Goal: Ask a question

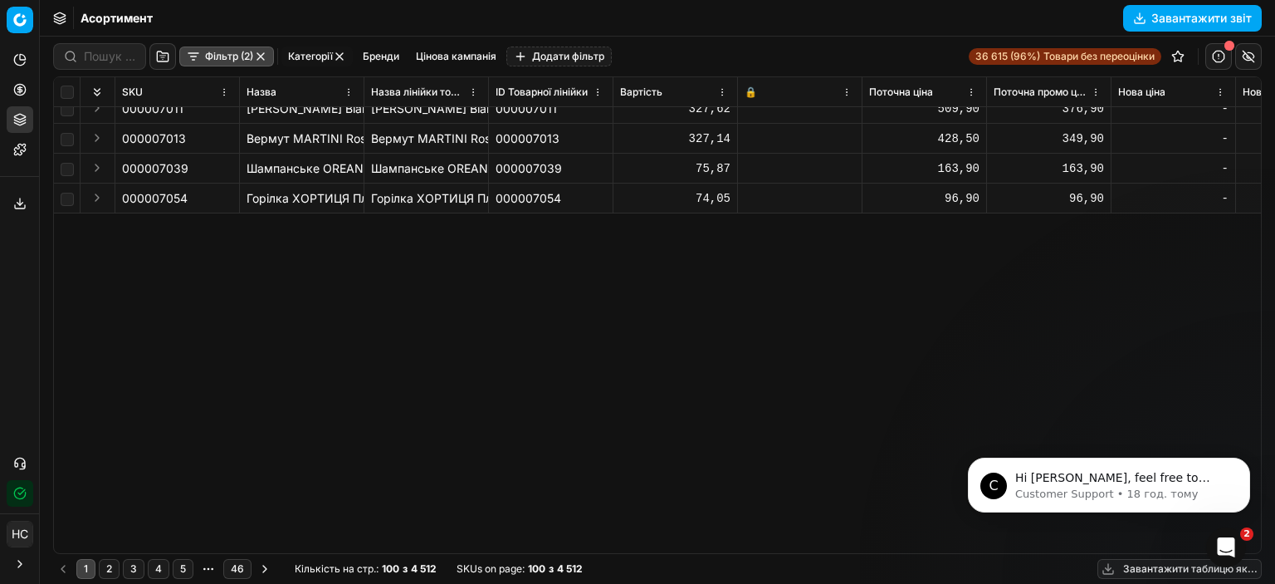
scroll to position [83, 0]
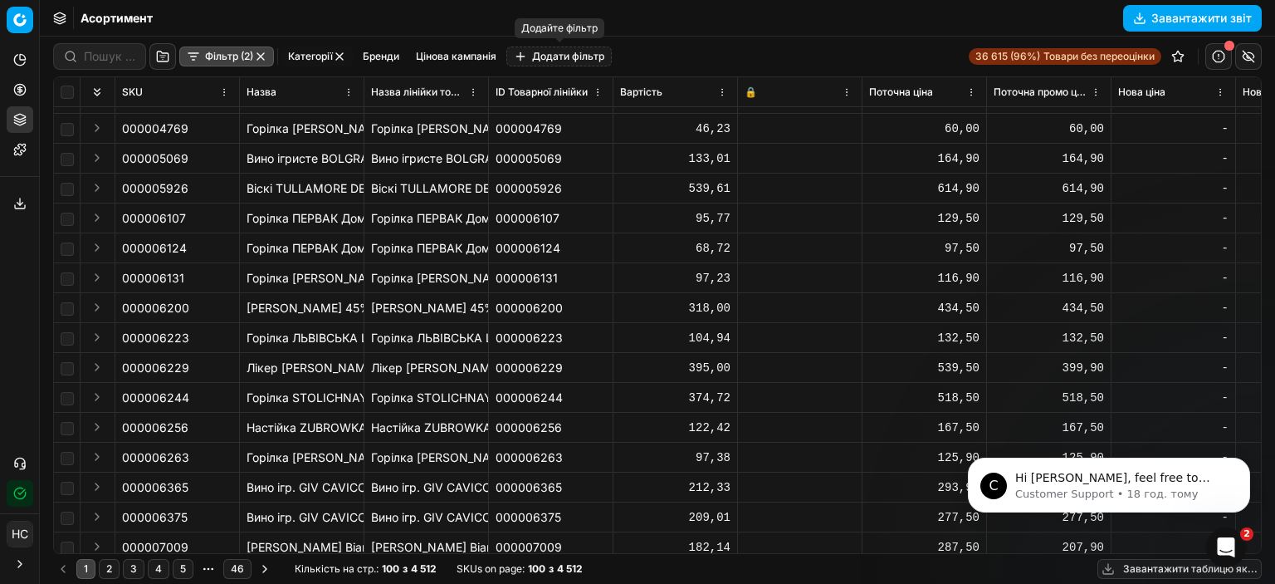
click at [528, 54] on button "Додати фільтр" at bounding box center [558, 56] width 105 height 20
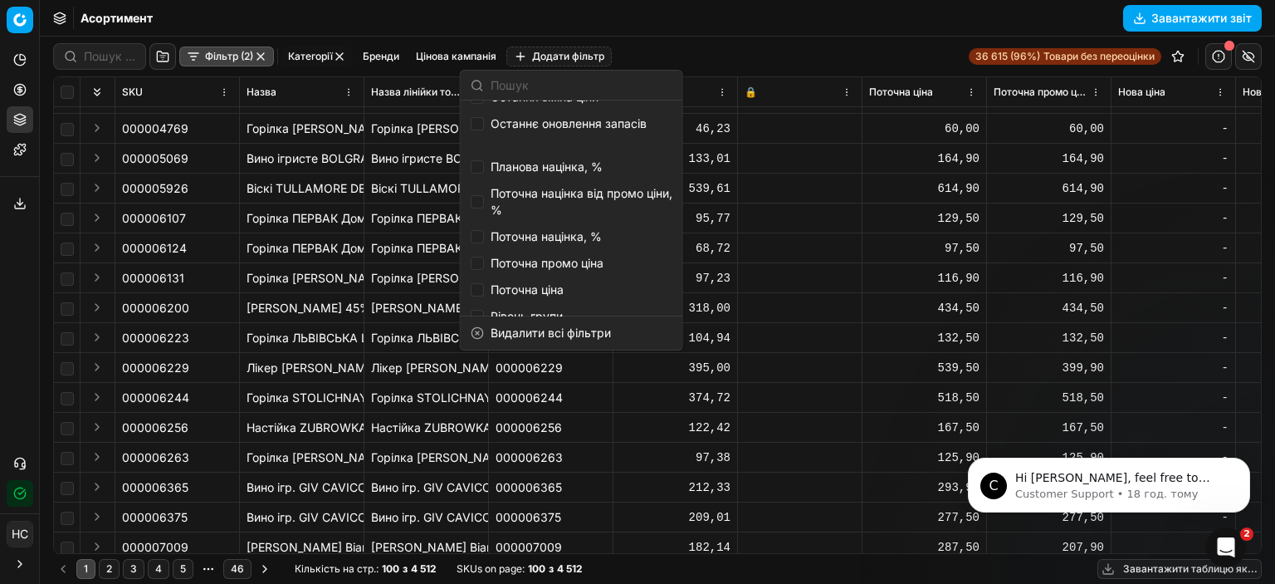
scroll to position [953, 0]
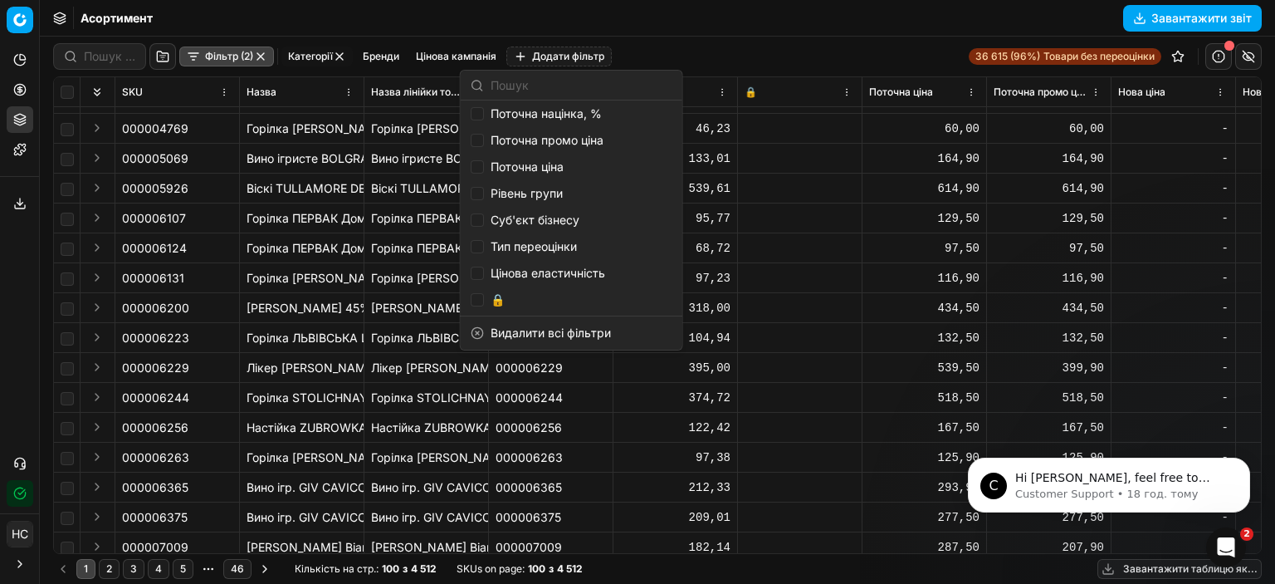
click at [736, 37] on div "Фільтр (2) Категорії [PERSON_NAME] кампанія Додати фільтр 36 615 (96%) Товари б…" at bounding box center [657, 57] width 1209 height 40
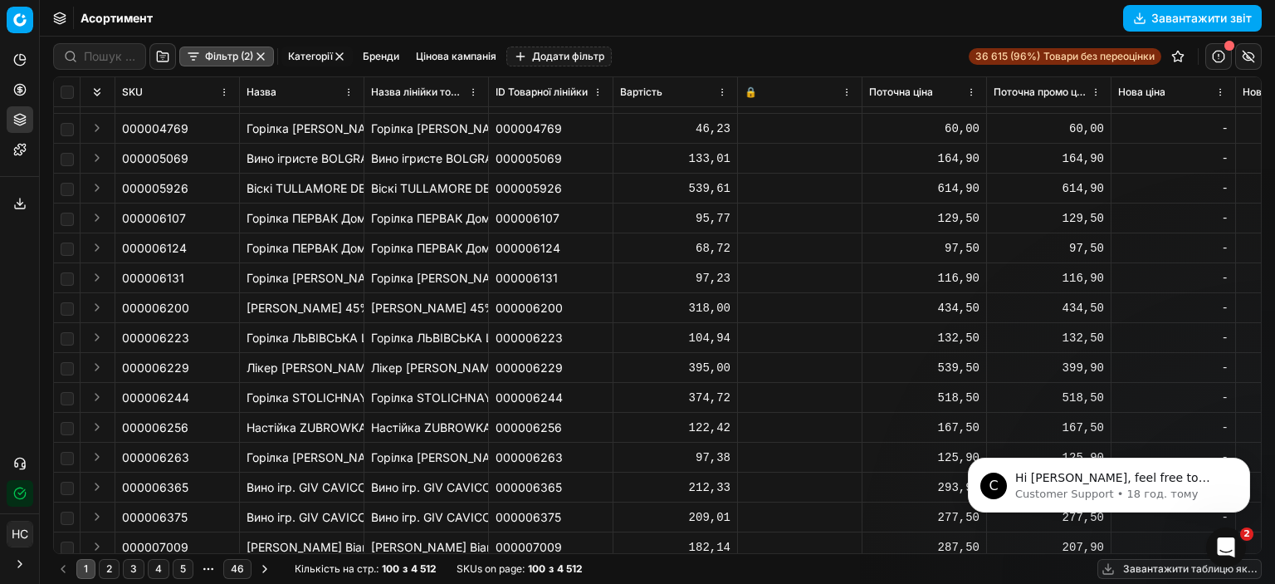
click at [206, 51] on button "Фільтр (2)" at bounding box center [226, 56] width 95 height 20
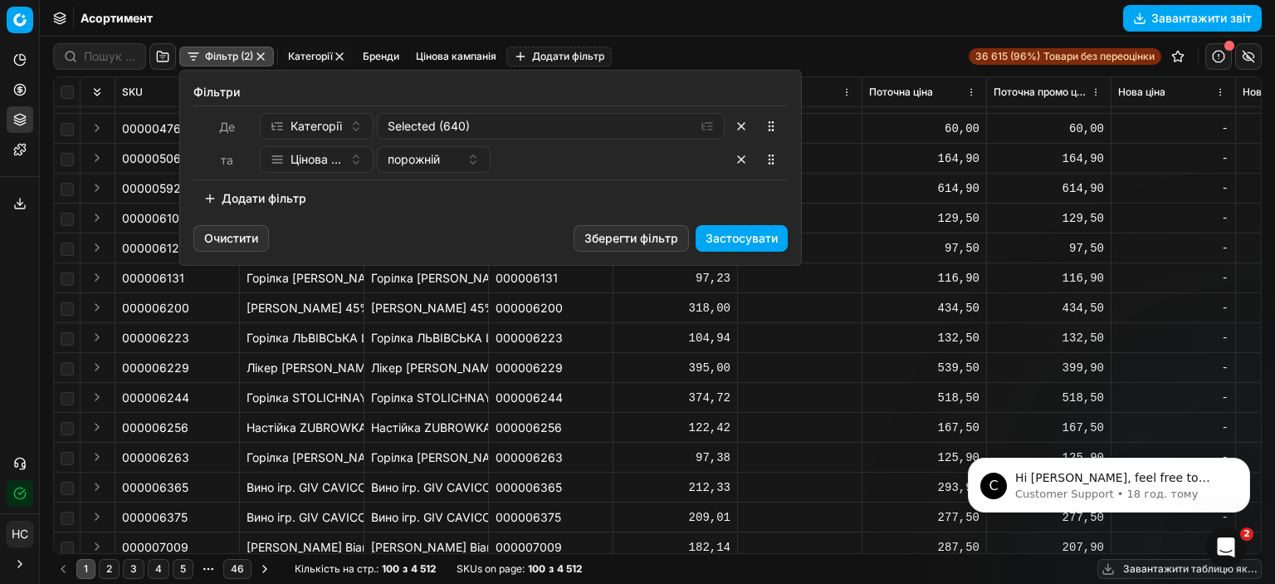
click at [904, 155] on html "Pricing platform Аналітика Цінова оптимізація Асортимент продукції Шаблони Серв…" at bounding box center [637, 292] width 1275 height 584
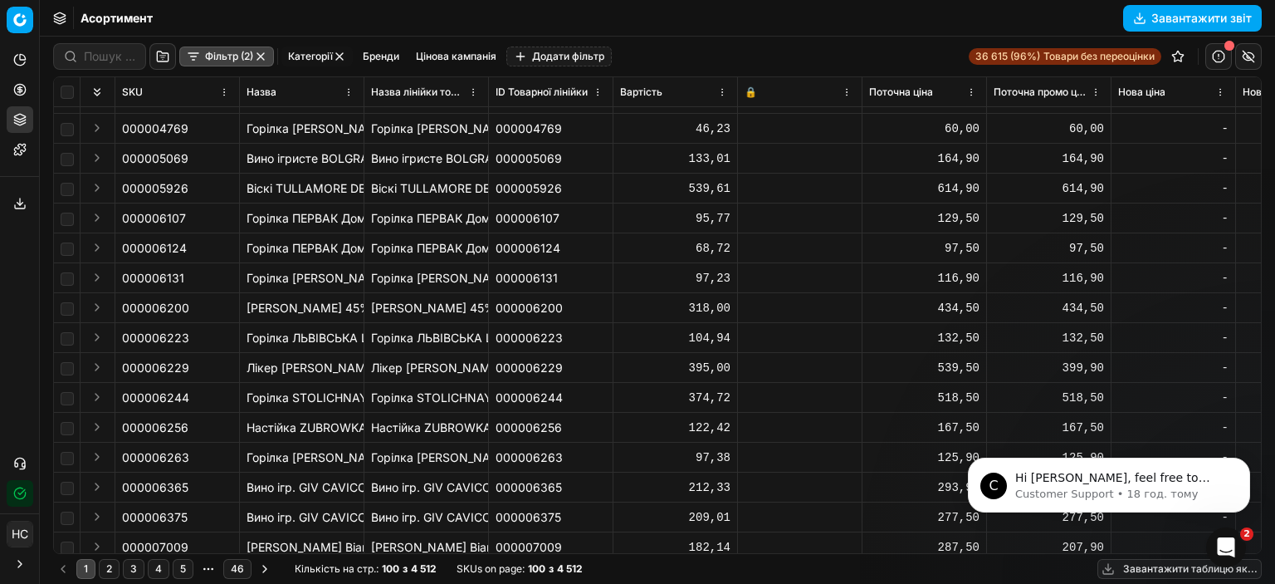
click at [915, 64] on link "36 615 (96%) Товари без переоцінки" at bounding box center [1065, 56] width 193 height 17
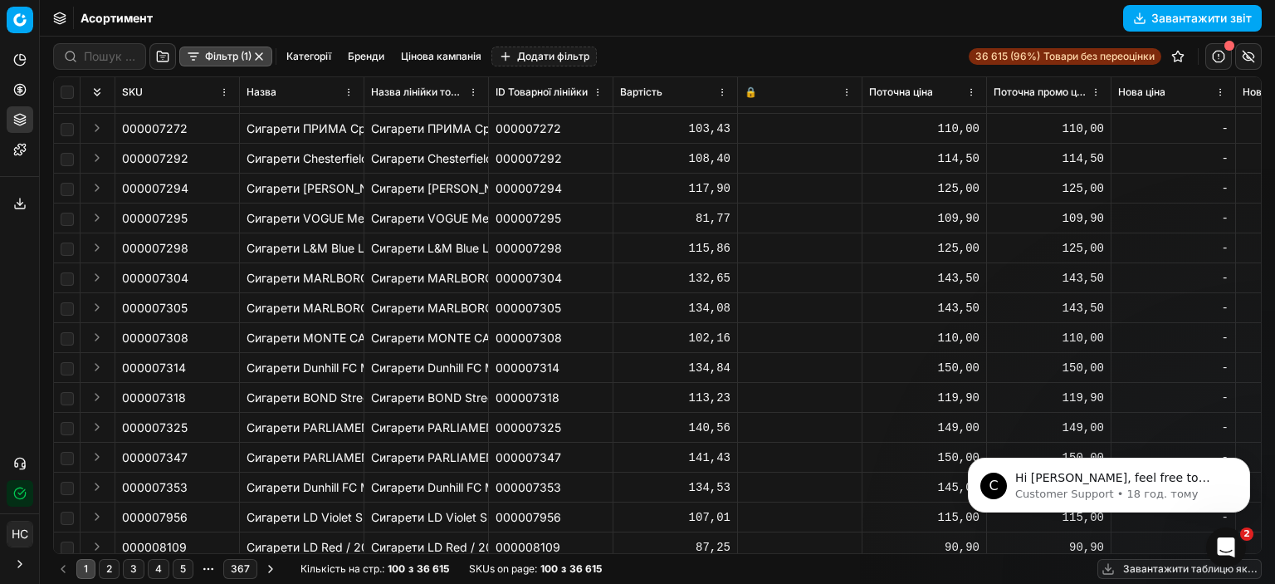
click at [257, 53] on button "button" at bounding box center [258, 56] width 13 height 13
click at [515, 57] on button "Додати фільтр" at bounding box center [517, 56] width 105 height 20
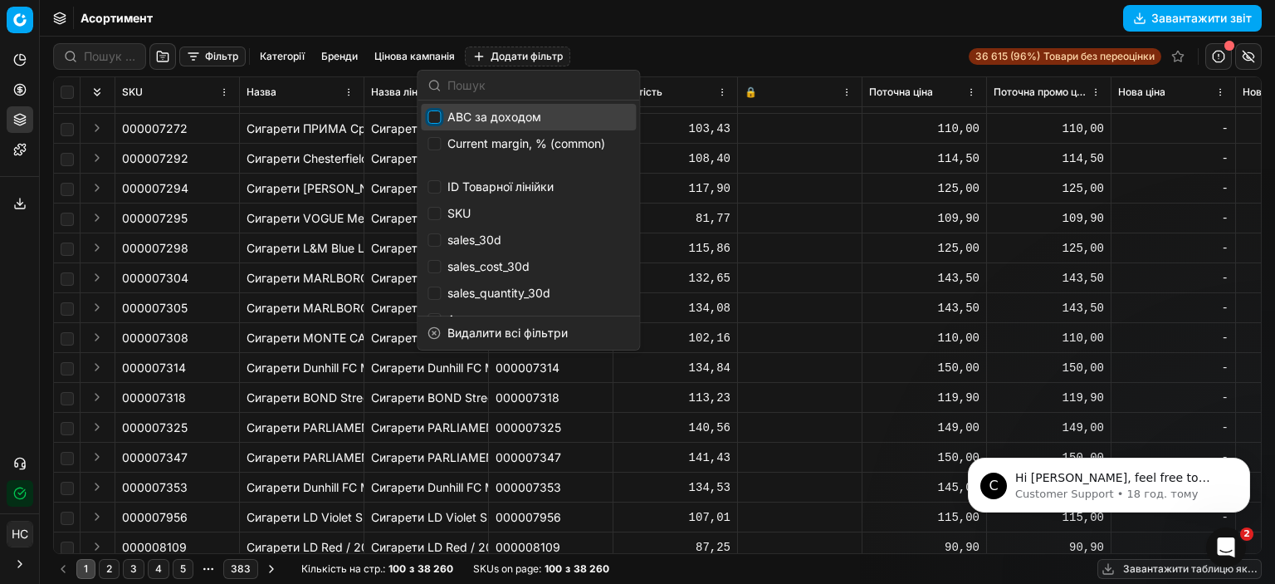
click at [433, 115] on input "Suggestions" at bounding box center [434, 116] width 13 height 13
checkbox input "true"
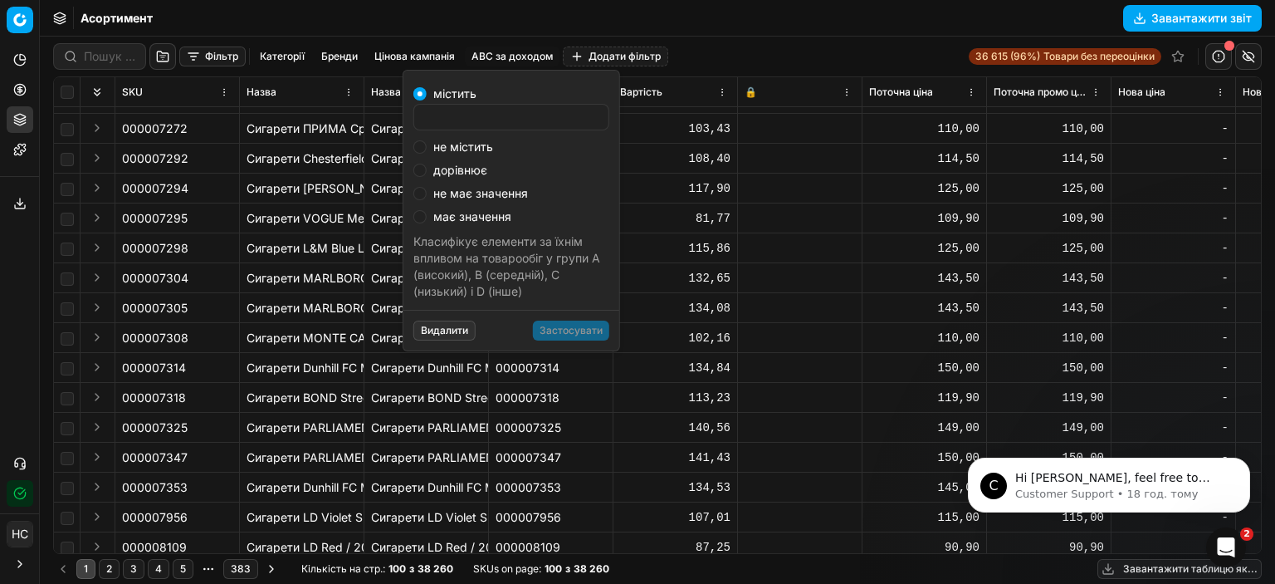
click at [438, 325] on button "Видалити" at bounding box center [444, 330] width 62 height 20
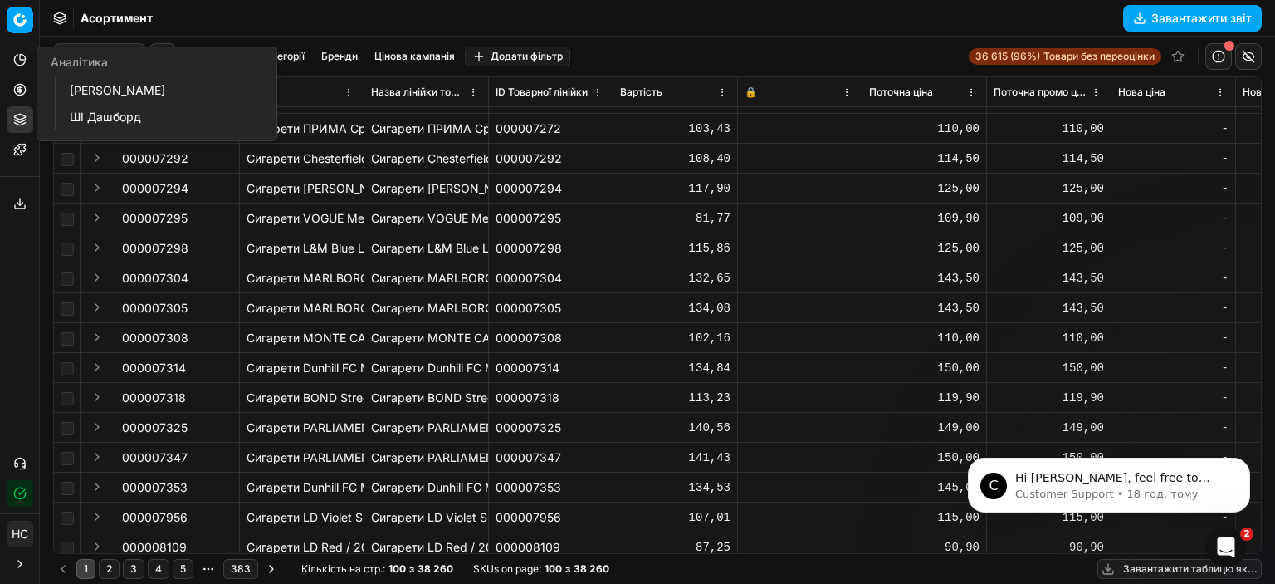
click at [27, 61] on button "Аналітика" at bounding box center [20, 59] width 27 height 27
click at [19, 23] on html "Pricing platform Аналітика Цінова оптимізація Асортимент продукції Шаблони Серв…" at bounding box center [637, 292] width 1275 height 584
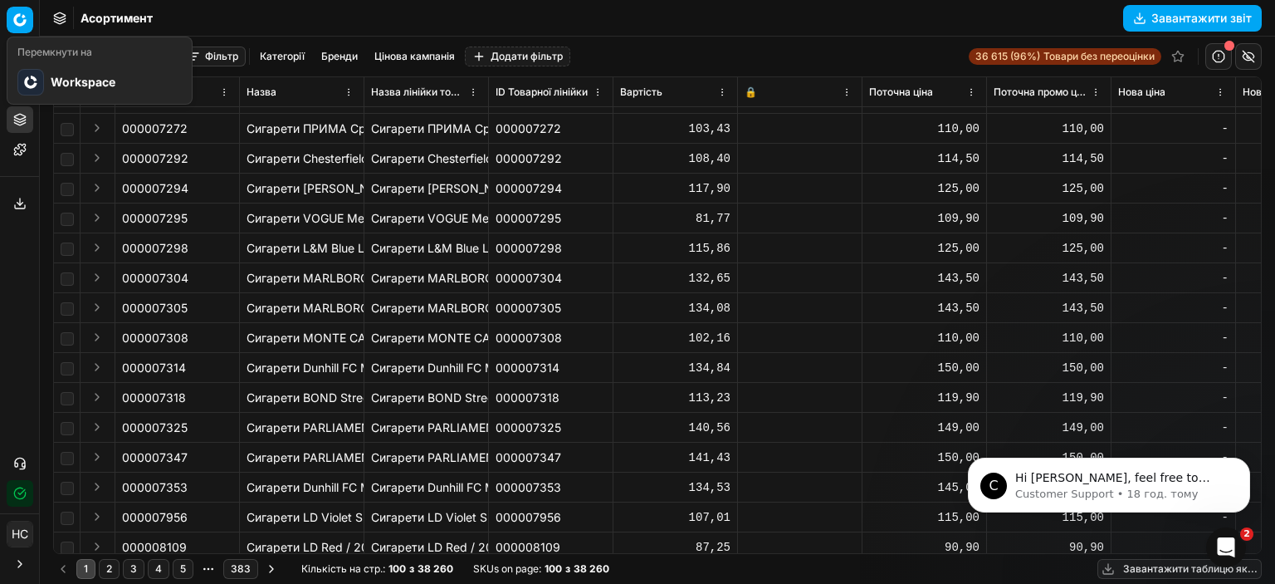
click at [53, 16] on html "Pricing platform Аналітика Цінова оптимізація Асортимент продукції Шаблони Серв…" at bounding box center [637, 292] width 1275 height 584
click at [53, 16] on icon at bounding box center [59, 18] width 13 height 13
click at [90, 59] on input at bounding box center [109, 56] width 51 height 17
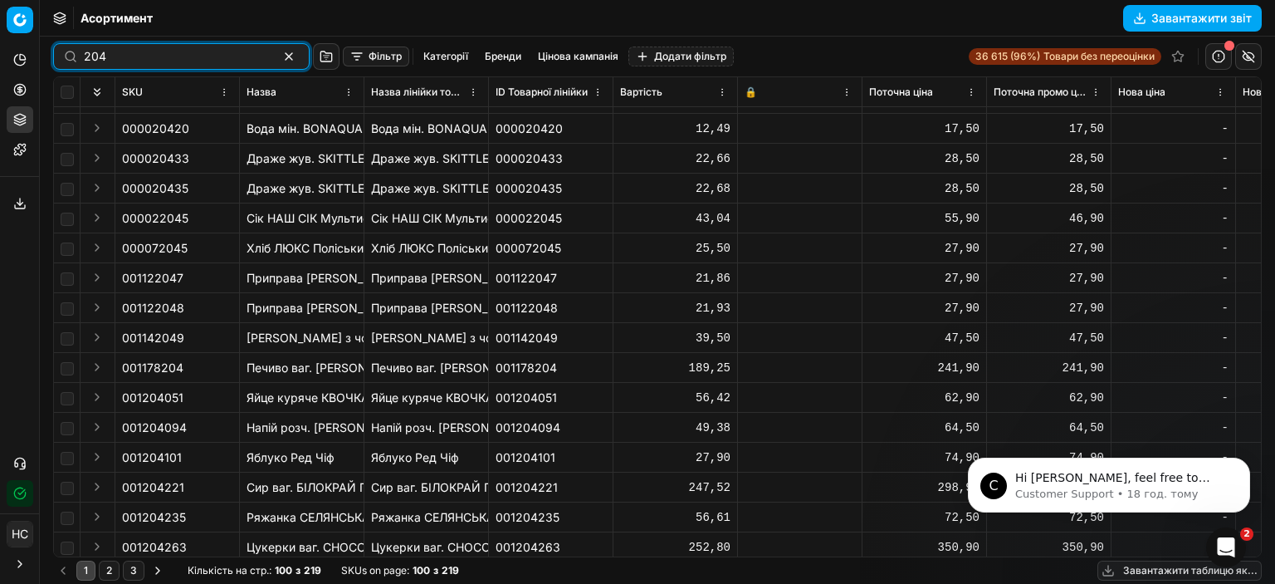
type input "204"
click at [279, 54] on button "button" at bounding box center [289, 56] width 20 height 20
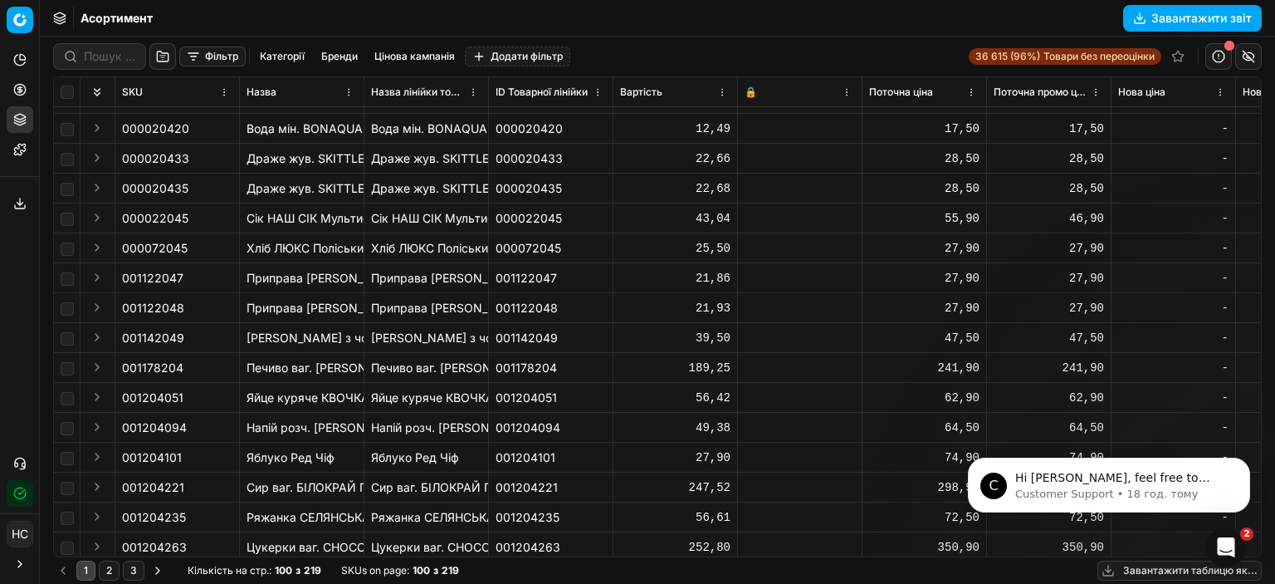
click at [163, 52] on button "button" at bounding box center [162, 56] width 27 height 27
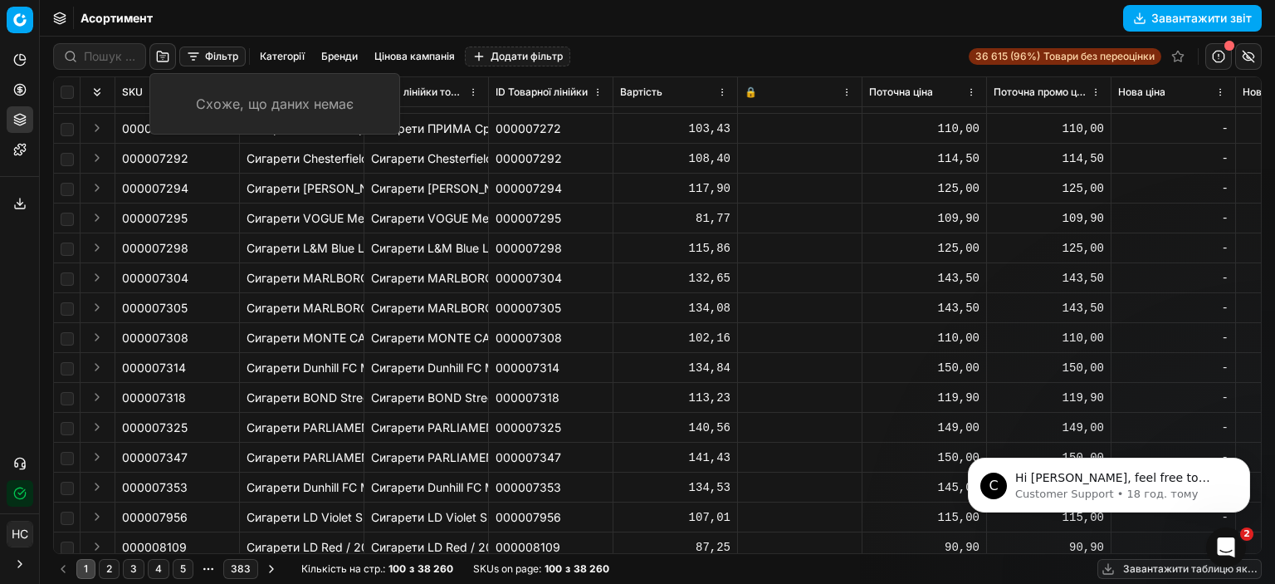
click at [673, 52] on div "Фільтр Категорії [PERSON_NAME] кампанія Додати фільтр 36 615 (96%) Товари без п…" at bounding box center [657, 56] width 1209 height 27
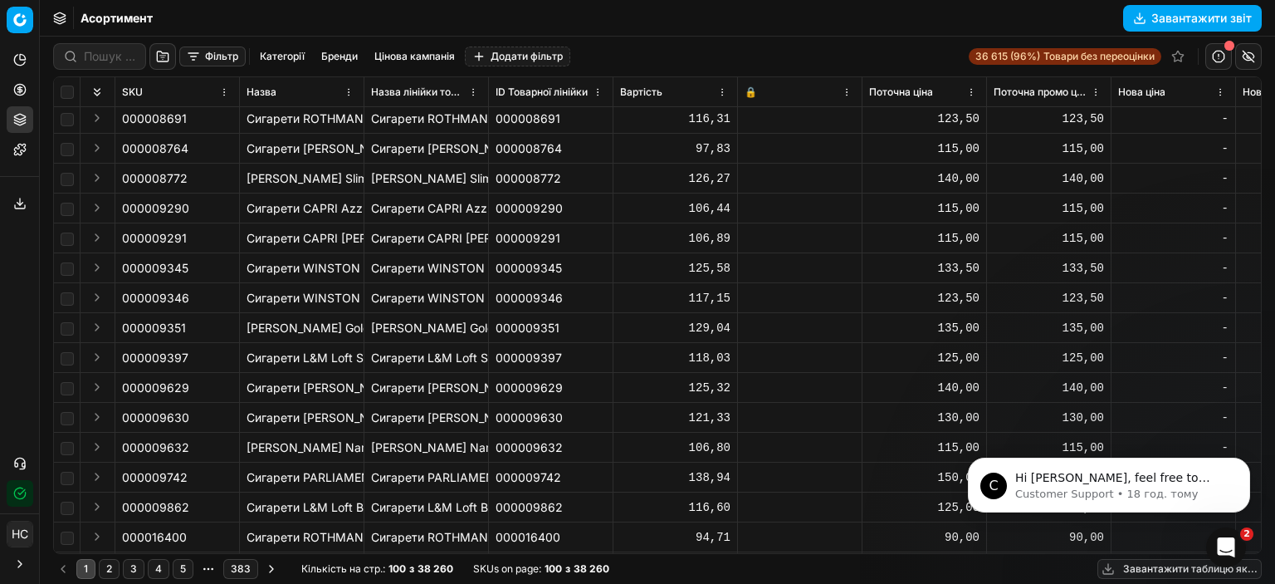
scroll to position [664, 0]
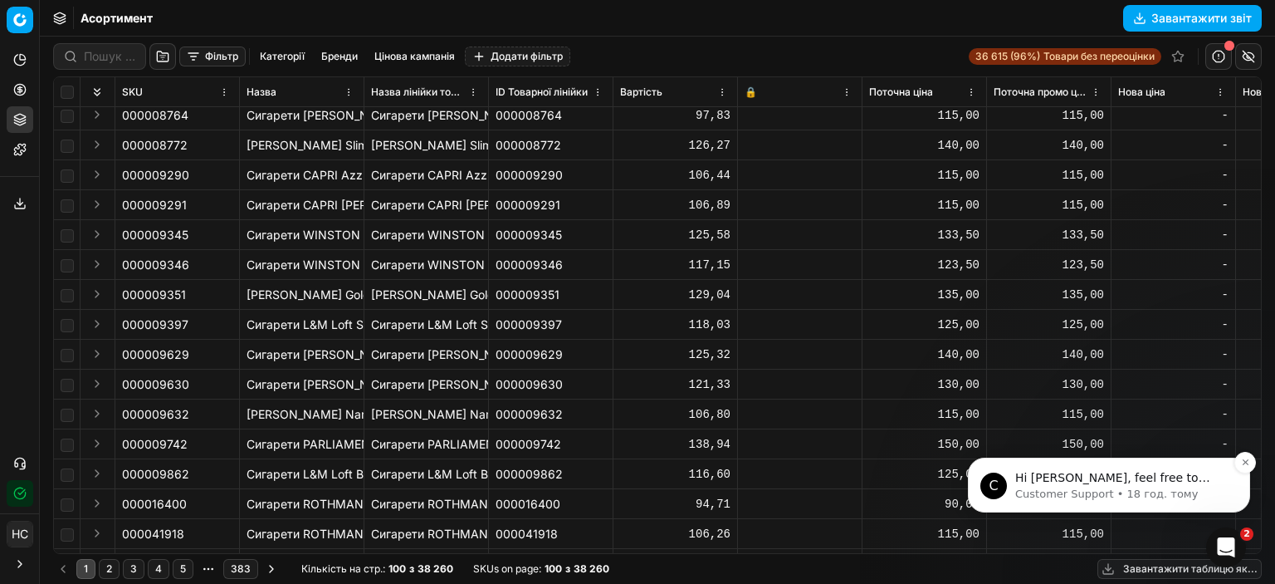
click at [915, 490] on p "Customer Support • 18 год. тому" at bounding box center [1122, 493] width 214 height 15
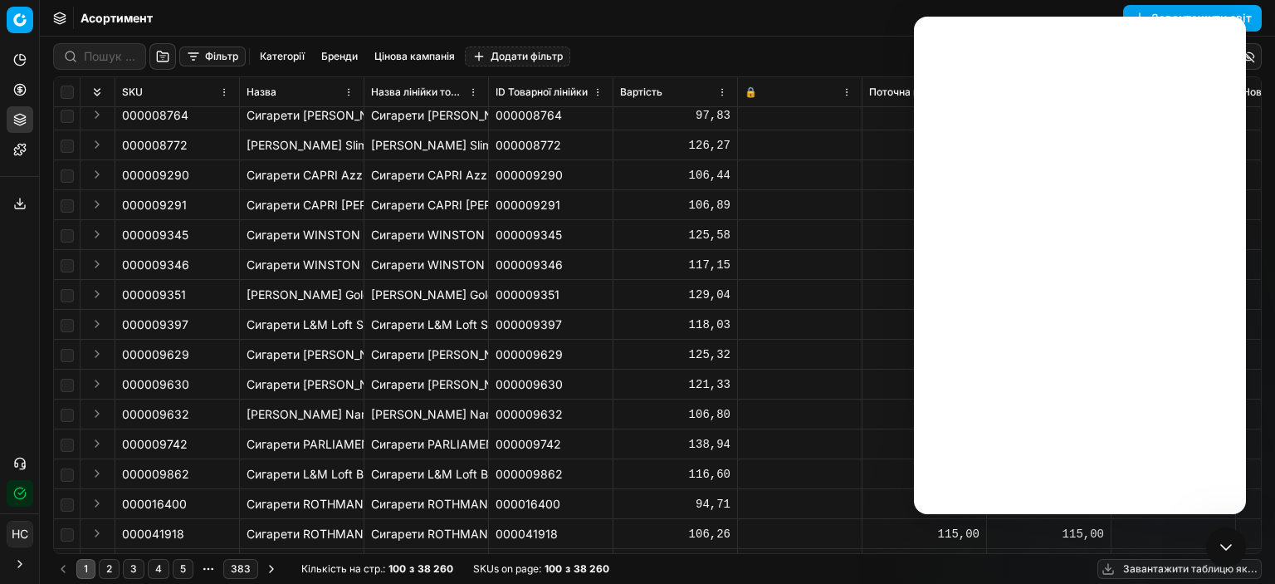
scroll to position [0, 0]
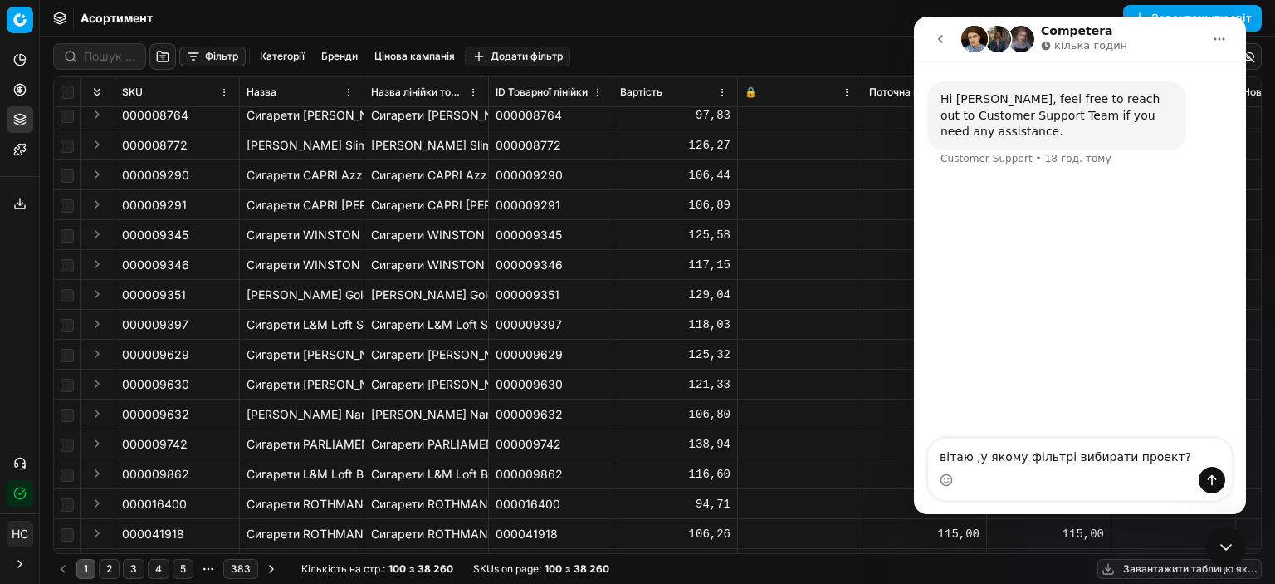
type textarea "вітаю ,у якому фільтрі вибирати проект?\"
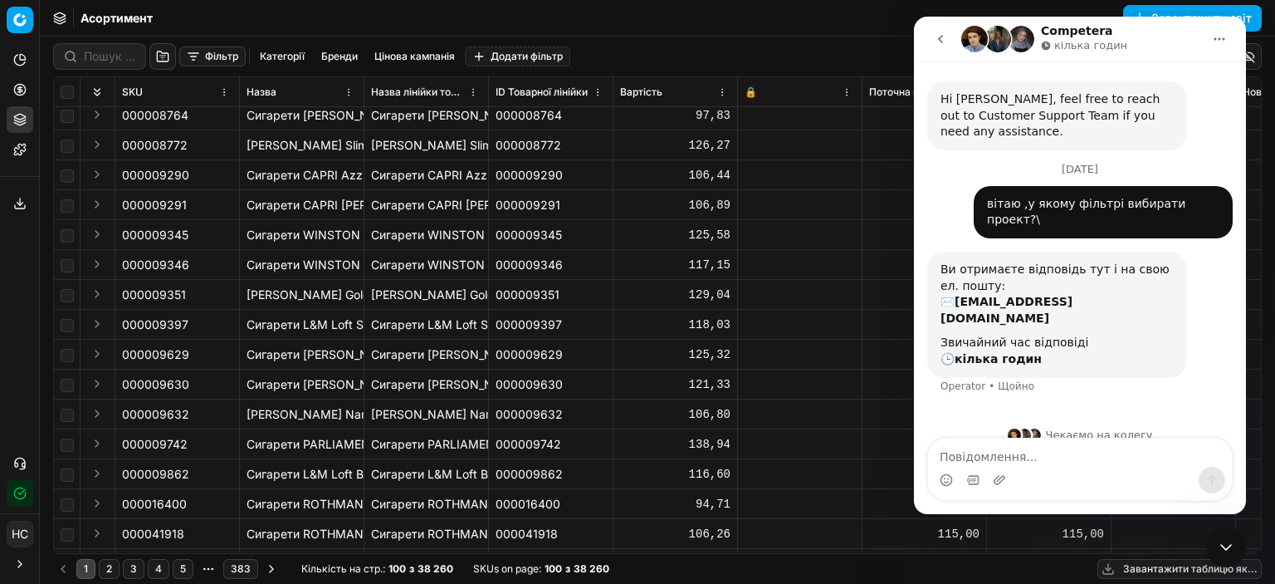
drag, startPoint x: 243, startPoint y: 198, endPoint x: 829, endPoint y: 78, distance: 598.3
click at [829, 78] on th "🔒" at bounding box center [800, 92] width 125 height 30
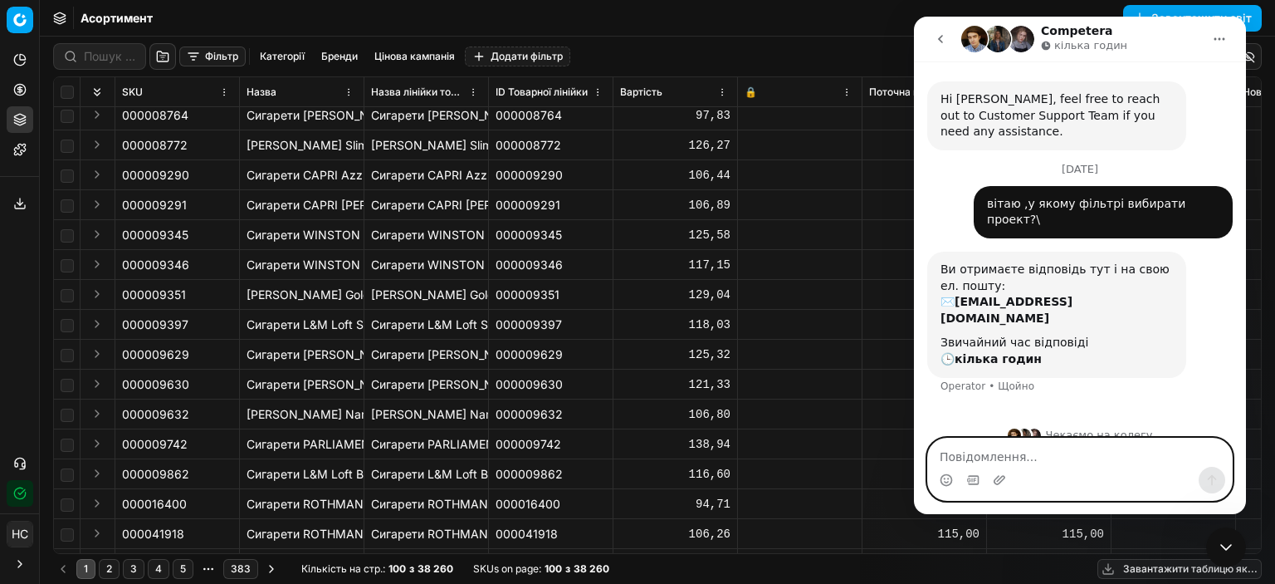
click at [915, 459] on textarea "Повідомлення..." at bounding box center [1080, 452] width 304 height 28
type textarea "дякую"
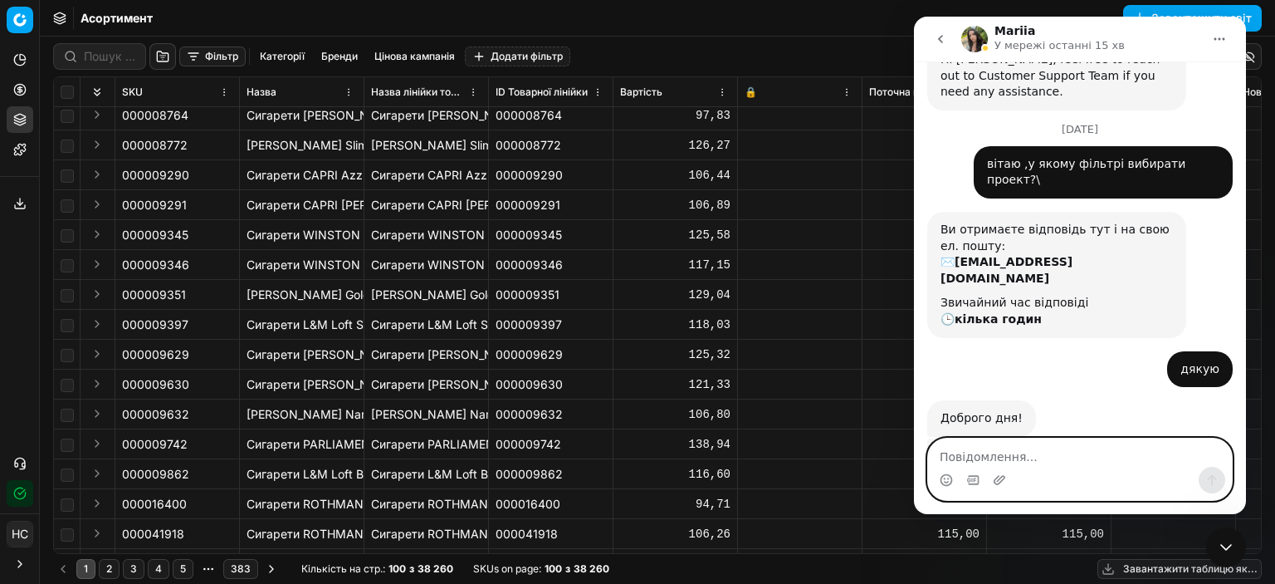
scroll to position [94, 0]
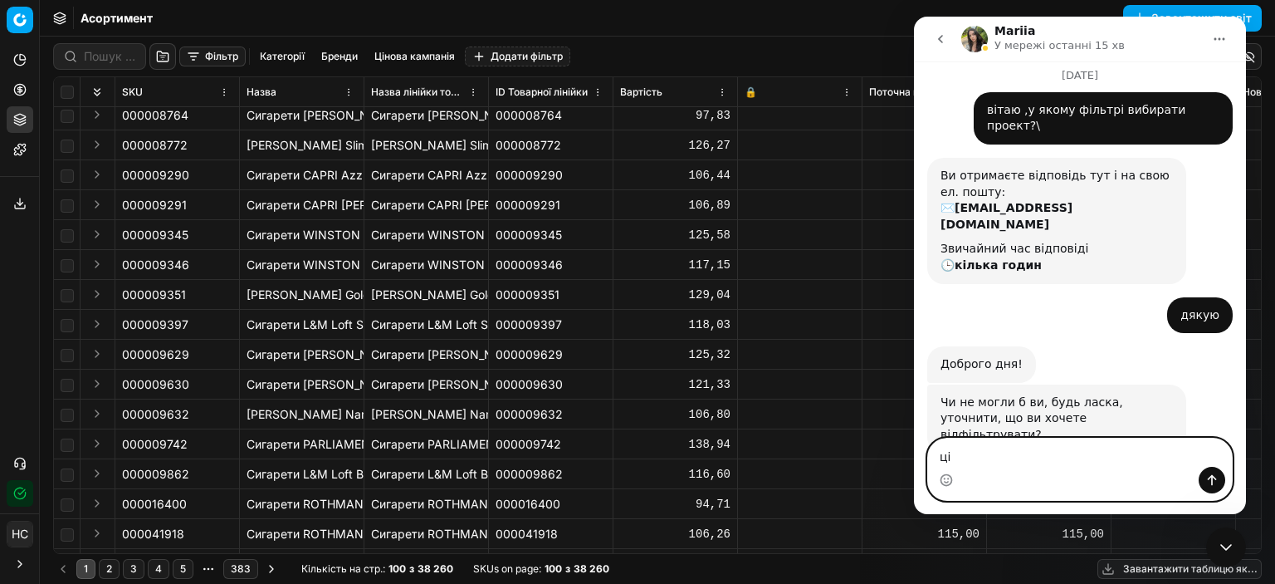
type textarea "ц"
type textarea "щоб вибрати ціни по проектам"
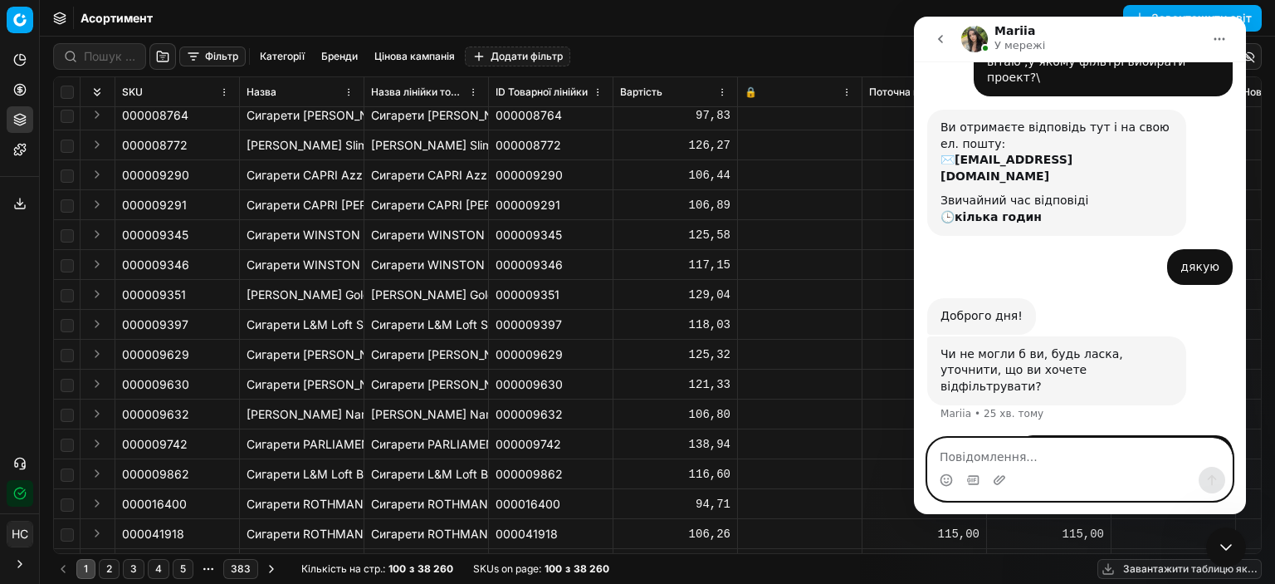
scroll to position [143, 0]
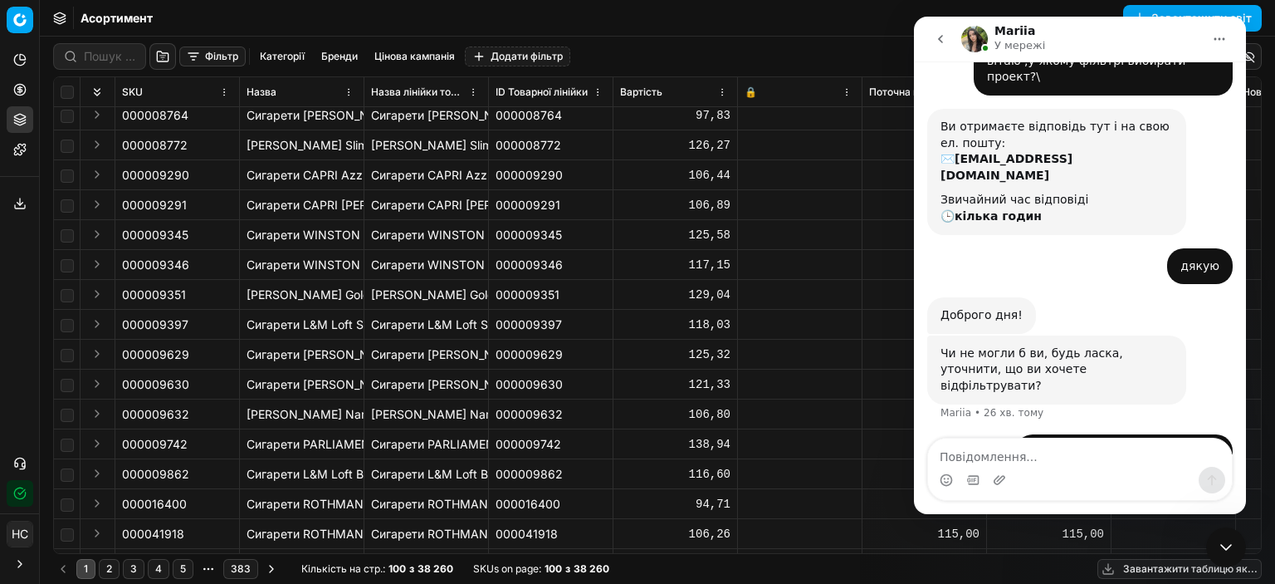
click at [820, 20] on div "Асортимент Завантажити звіт" at bounding box center [657, 18] width 1235 height 37
click at [807, 34] on div "Асортимент Завантажити звіт" at bounding box center [657, 18] width 1235 height 37
click at [761, 34] on div "Асортимент Завантажити звіт" at bounding box center [657, 18] width 1235 height 37
